Goal: Contribute content

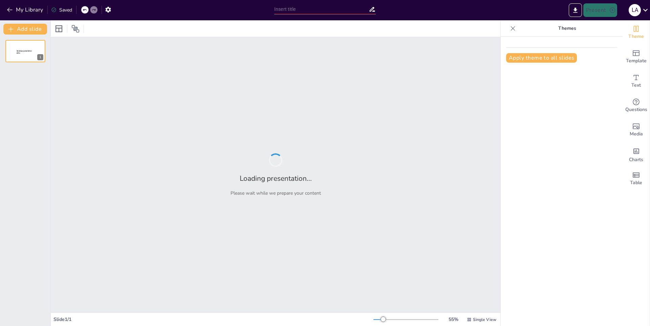
type input "el impacto de stray kids"
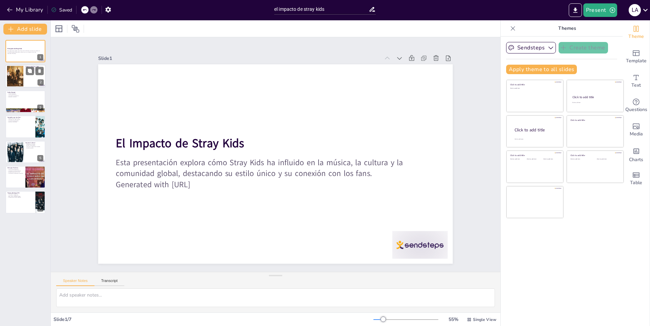
click at [23, 72] on div at bounding box center [25, 76] width 41 height 23
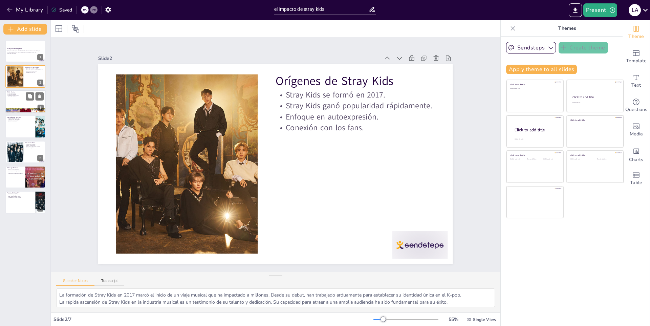
click at [24, 102] on div at bounding box center [25, 101] width 41 height 23
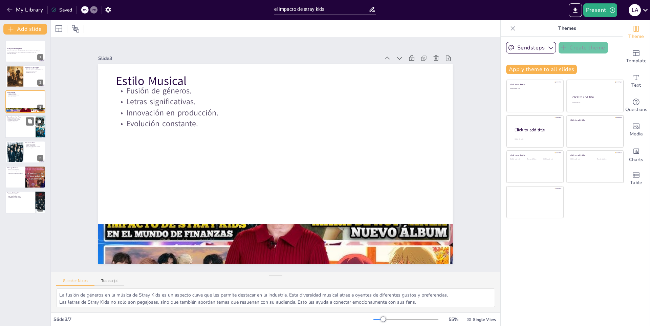
click at [28, 135] on div at bounding box center [25, 126] width 41 height 23
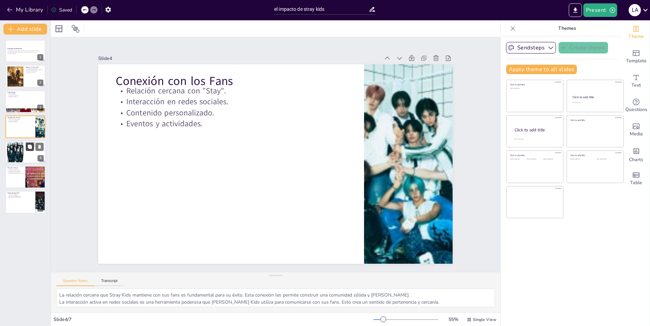
click at [29, 148] on icon at bounding box center [30, 147] width 4 height 4
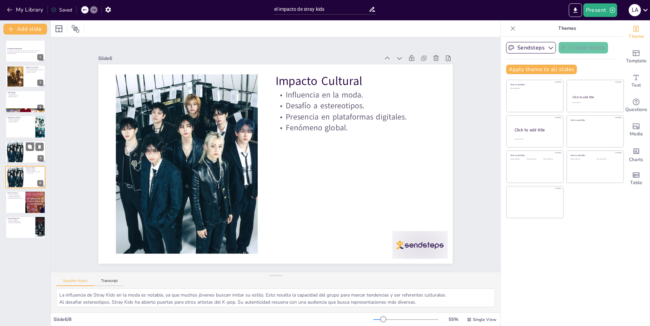
click at [5, 157] on div "Impacto Cultural Influencia en la moda. Desafío a estereotipos. Presencia en pl…" at bounding box center [25, 151] width 41 height 23
click at [17, 173] on div at bounding box center [15, 177] width 21 height 21
click at [17, 152] on div at bounding box center [15, 152] width 21 height 21
click at [22, 199] on div at bounding box center [25, 202] width 41 height 23
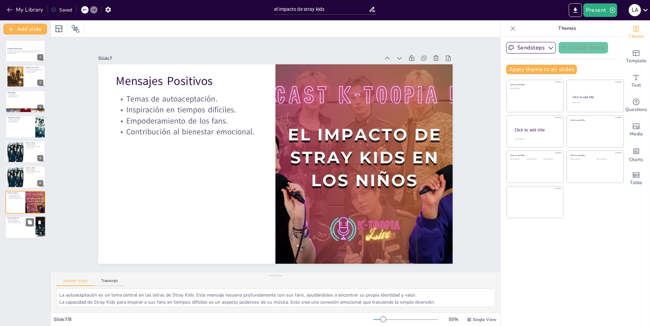
click at [21, 228] on div at bounding box center [25, 227] width 41 height 23
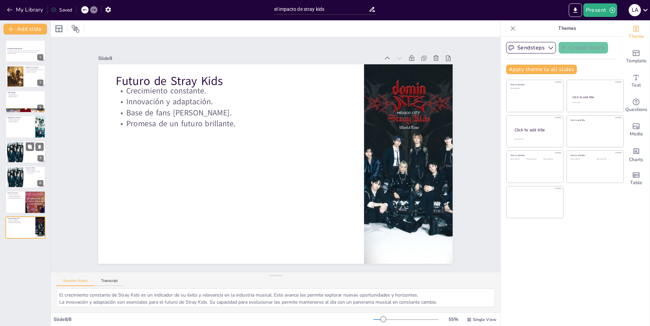
click at [15, 148] on div at bounding box center [15, 152] width 21 height 21
type textarea "La influencia de Stray Kids en la moda es notable, ya que muchos jóvenes buscan…"
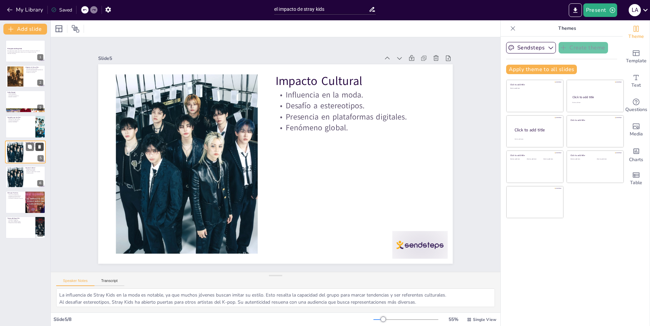
click at [40, 146] on icon at bounding box center [39, 147] width 3 height 4
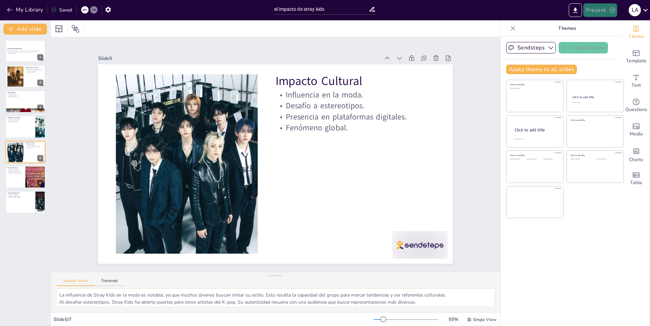
click at [601, 8] on button "Present" at bounding box center [600, 10] width 34 height 14
click at [604, 26] on font "Presentación de vista previa" at bounding box center [617, 25] width 57 height 5
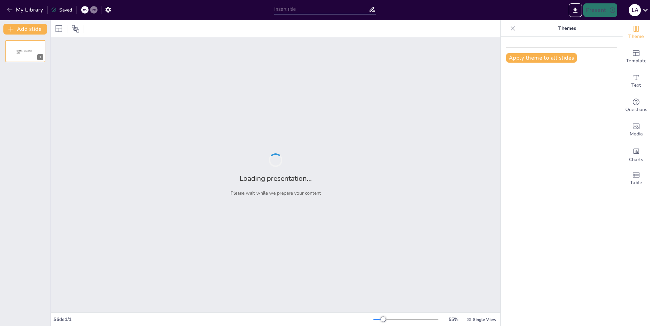
type input "el impacto de stray kids"
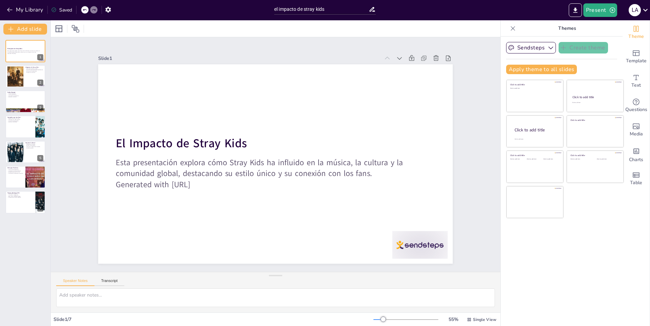
click at [76, 319] on div "Slide 1 / 7" at bounding box center [213, 319] width 320 height 6
click at [645, 12] on icon at bounding box center [645, 9] width 9 height 9
